Goal: Task Accomplishment & Management: Use online tool/utility

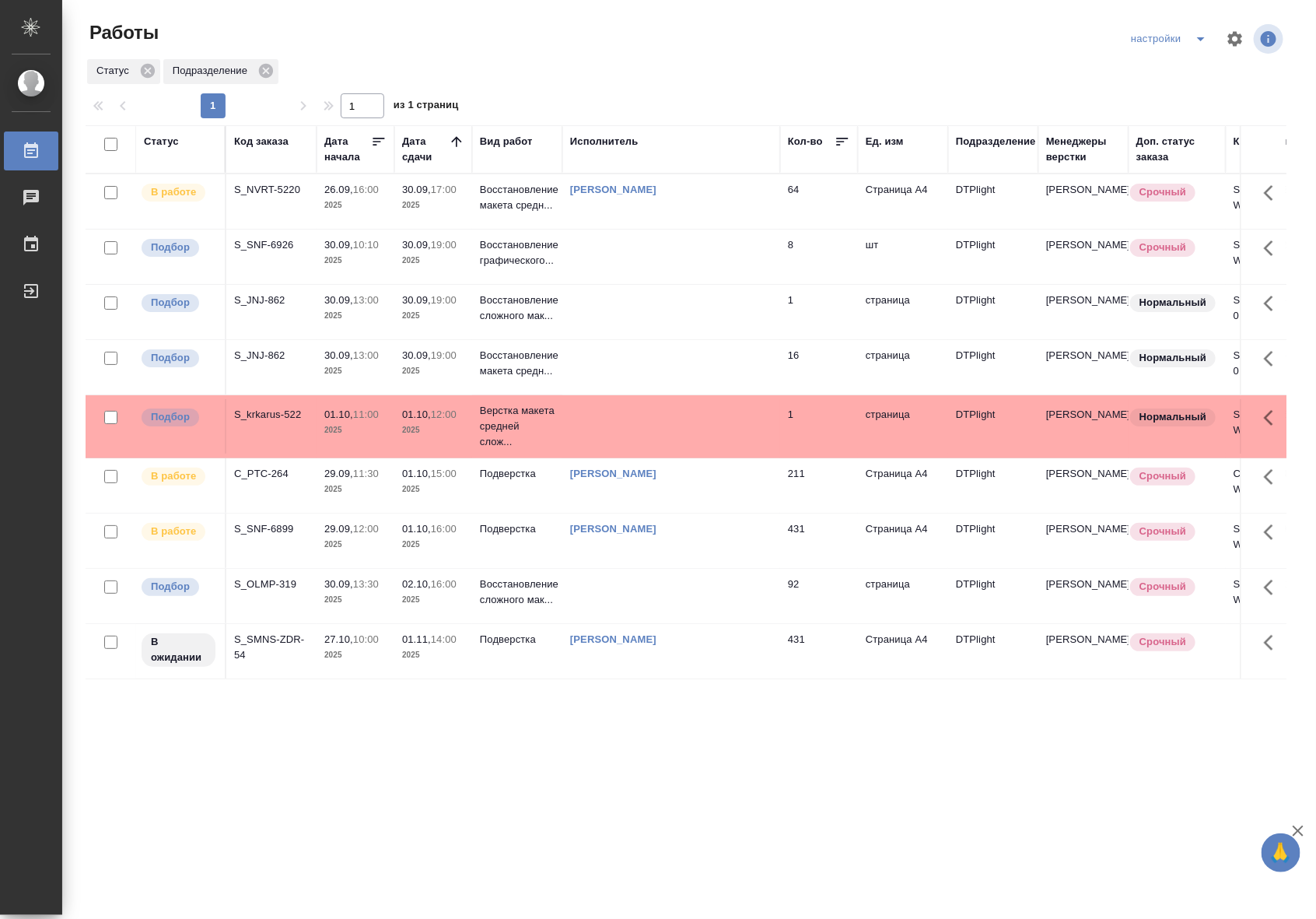
click at [464, 203] on p "2025" at bounding box center [433, 205] width 62 height 15
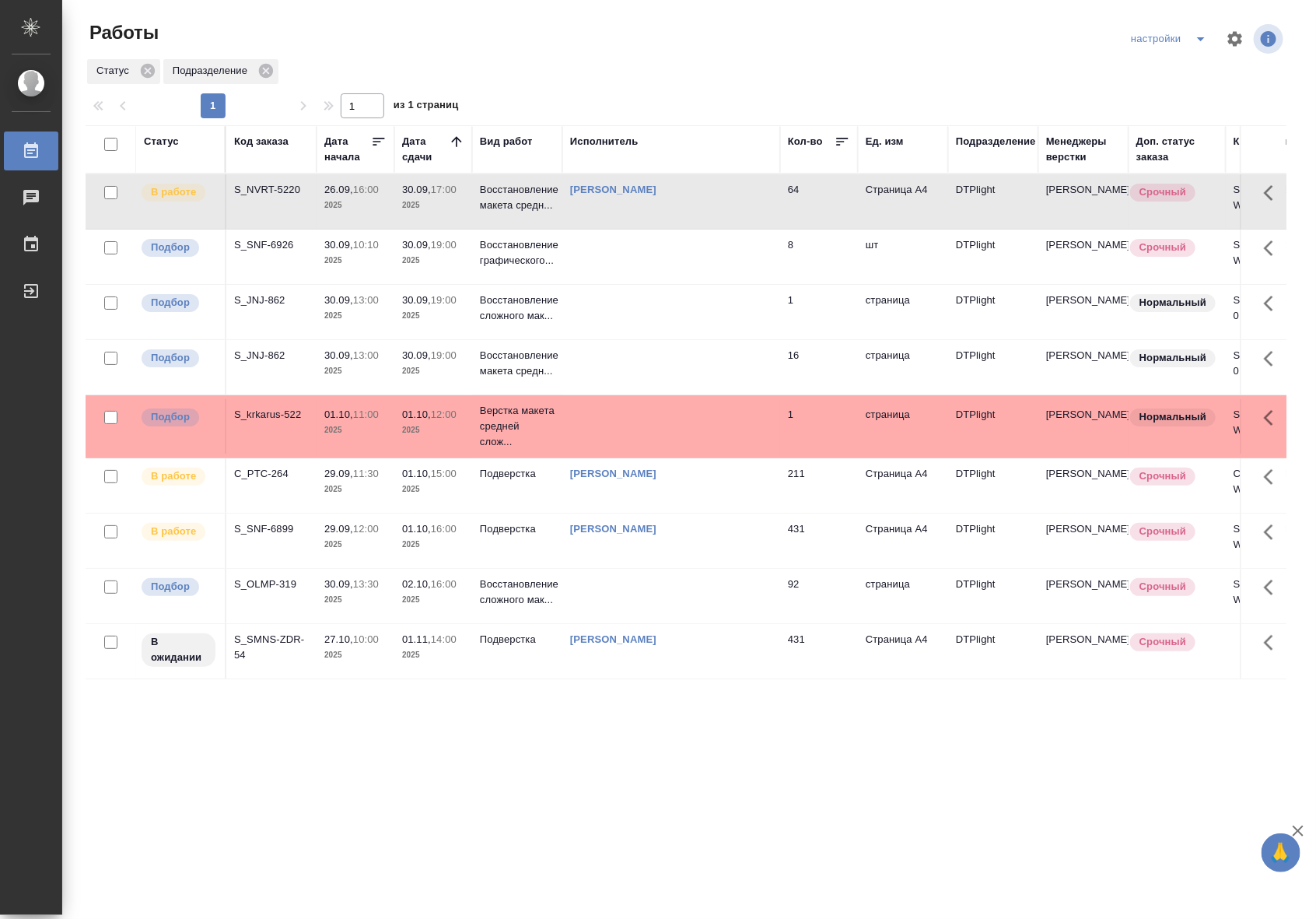
click at [464, 203] on p "2025" at bounding box center [433, 205] width 62 height 15
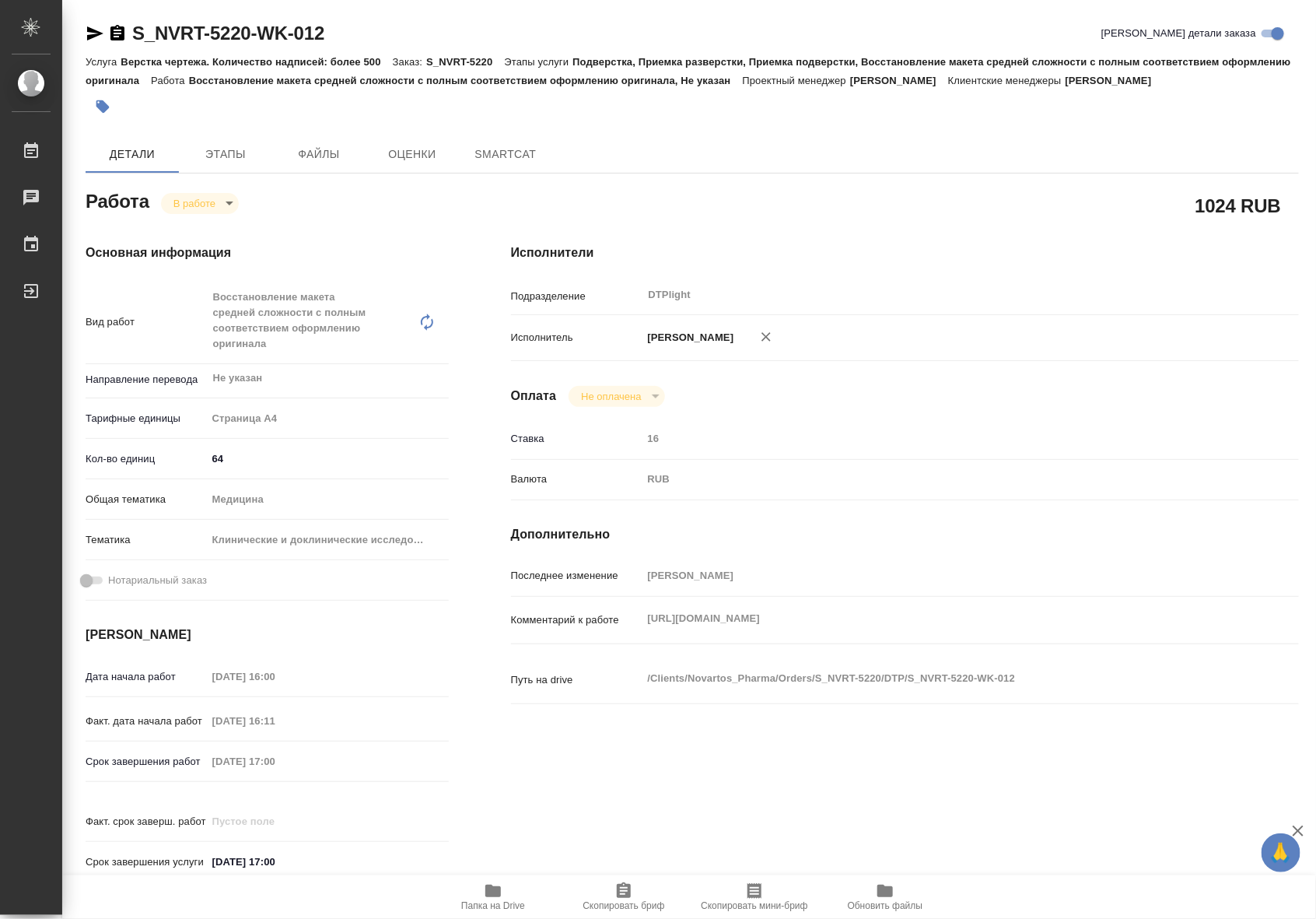
type textarea "x"
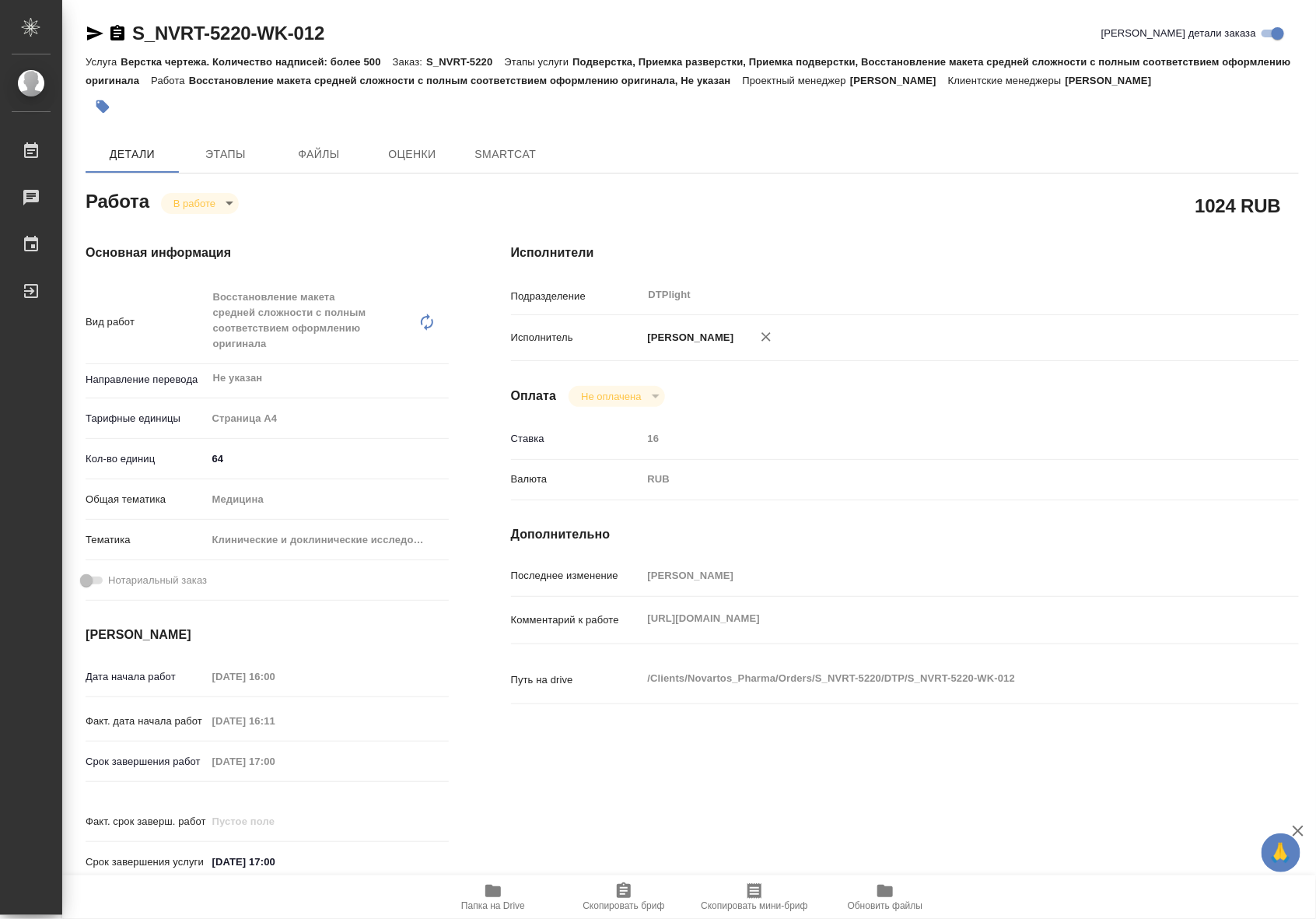
type textarea "x"
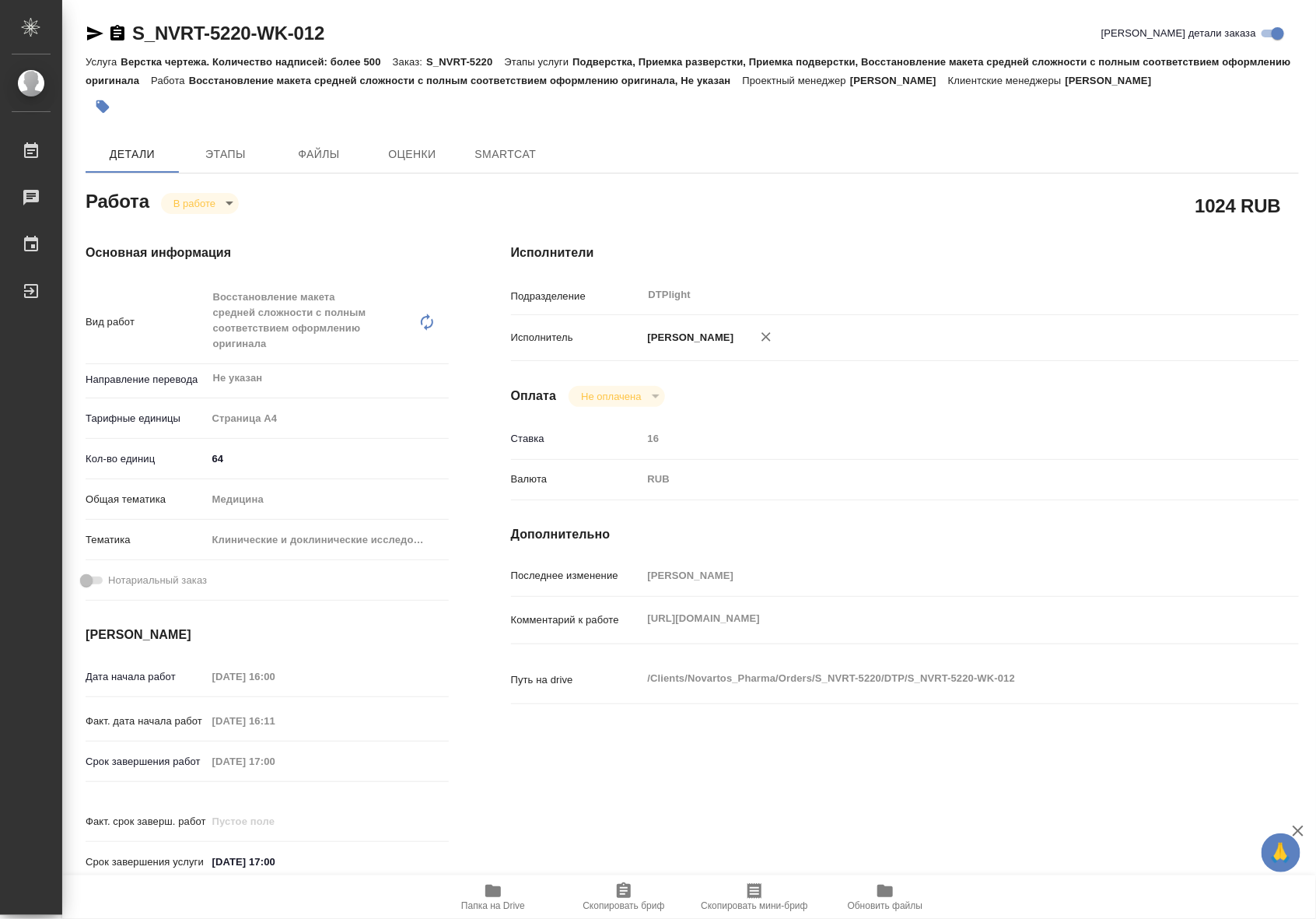
type textarea "x"
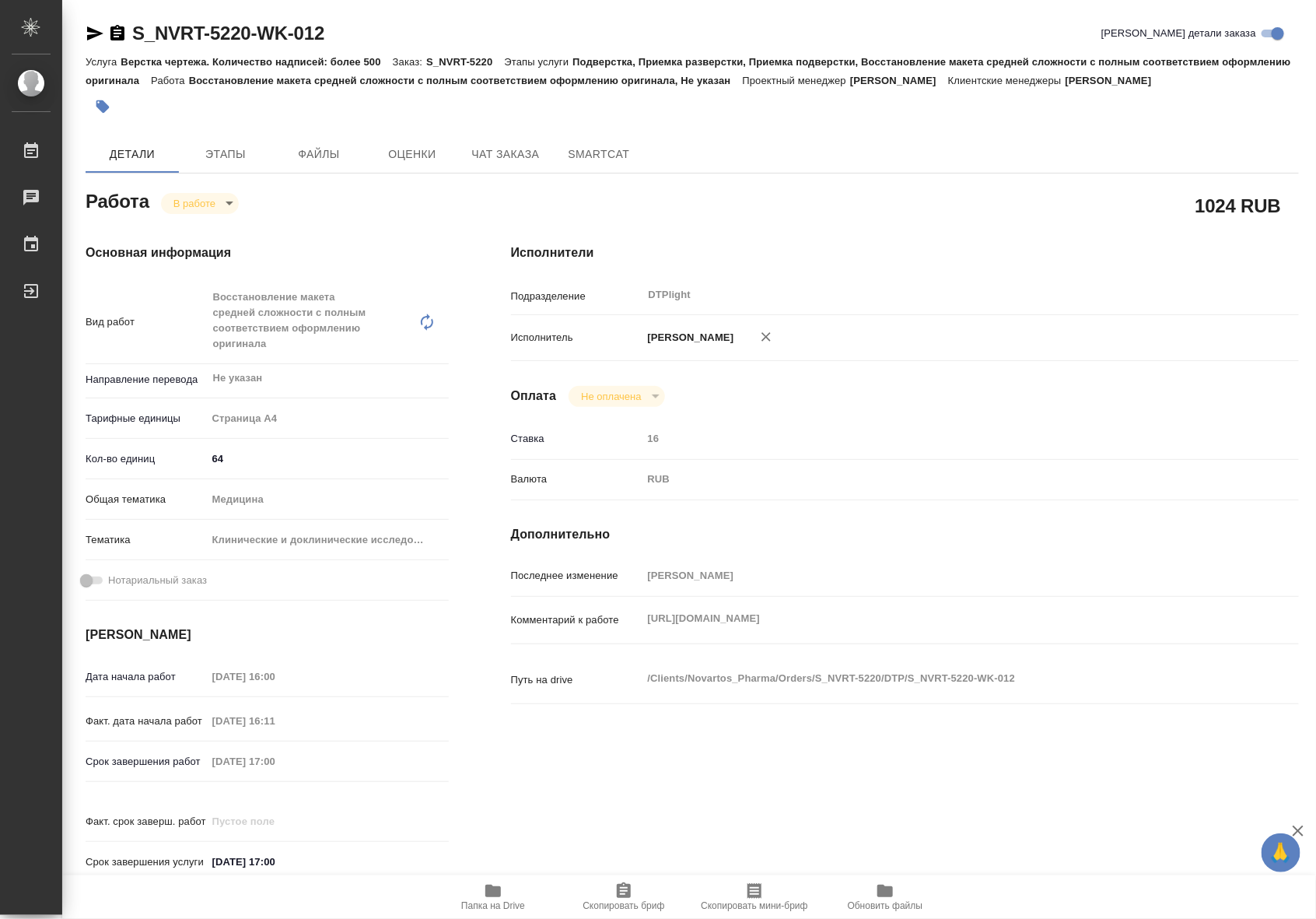
type textarea "x"
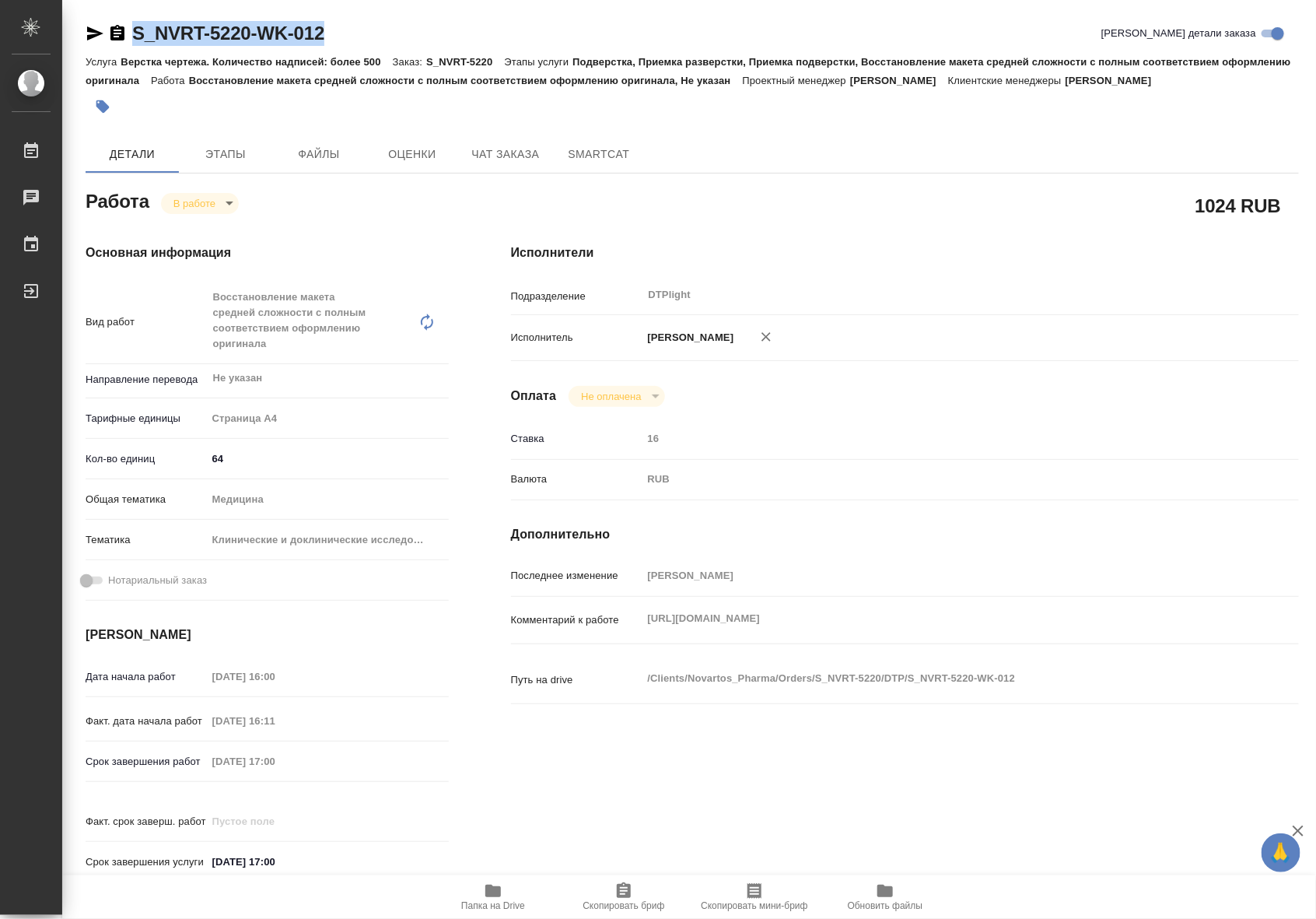
drag, startPoint x: 340, startPoint y: 28, endPoint x: 136, endPoint y: 33, distance: 204.1
click at [136, 33] on div "S_NVRT-5220-WK-012 Кратко детали заказа" at bounding box center [692, 33] width 1213 height 25
type textarea "x"
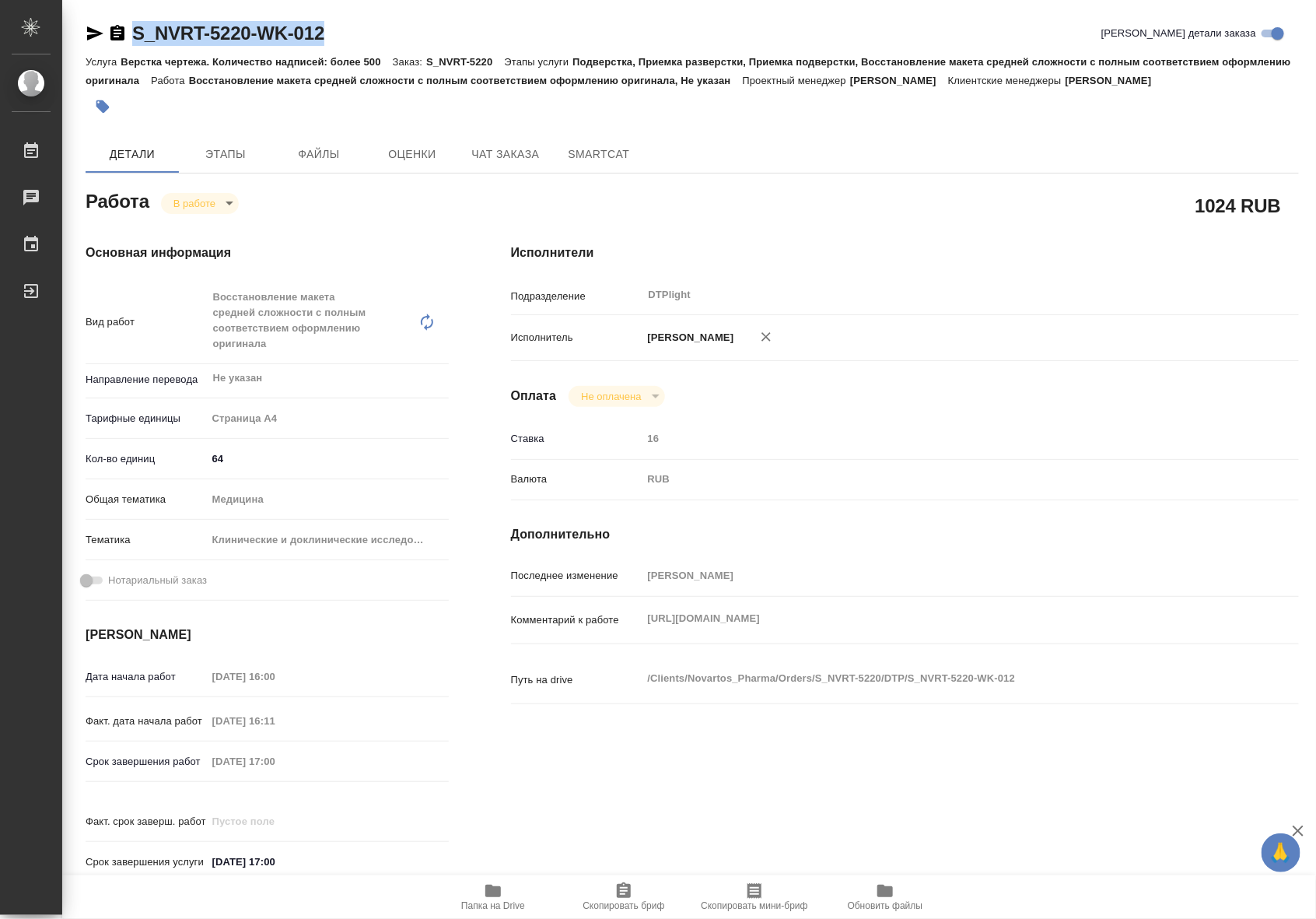
type textarea "x"
copy link "S_NVRT-5220-WK-012"
drag, startPoint x: 1237, startPoint y: 632, endPoint x: 636, endPoint y: 620, distance: 601.1
click at [636, 620] on div "Комментарий к работе https://drive.awatera.com/apps/files/?dir=/Shares/Novartos…" at bounding box center [904, 620] width 787 height 34
